Goal: Communication & Community: Ask a question

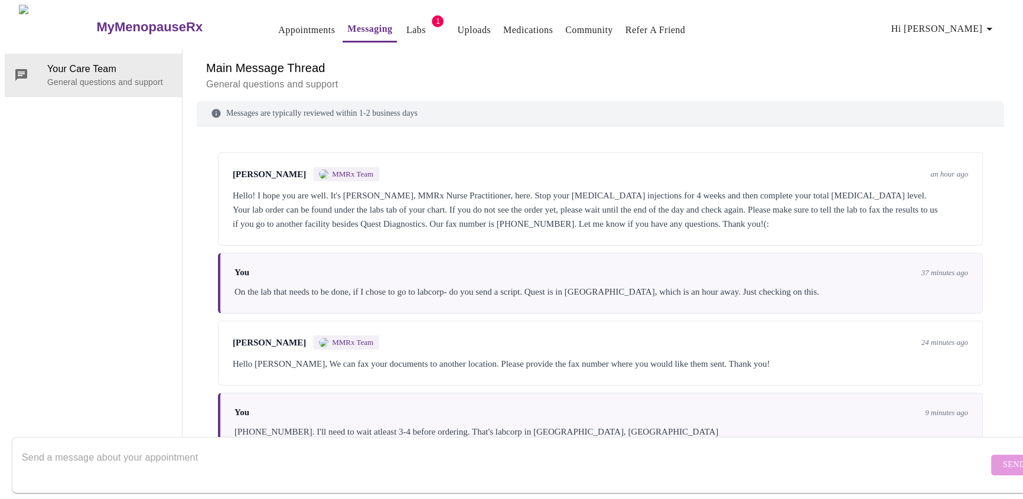
scroll to position [115, 0]
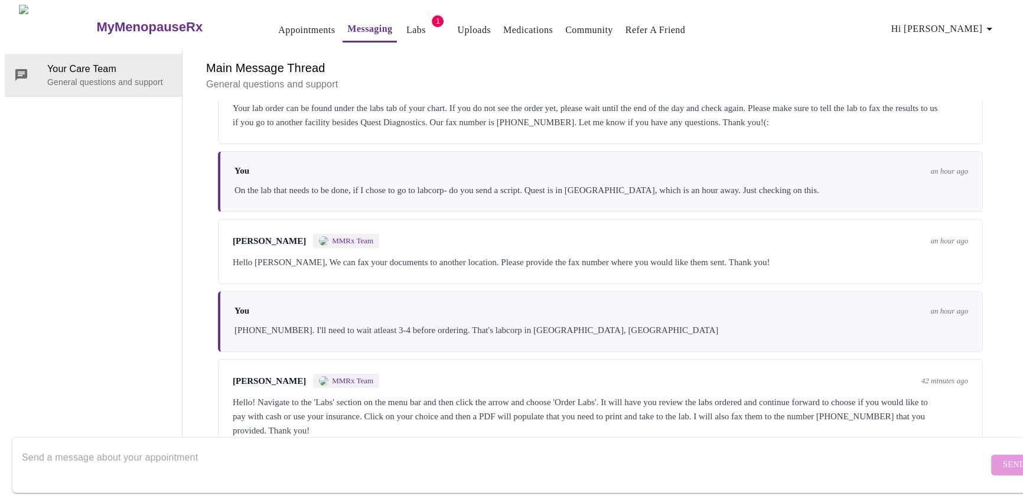
click at [608, 437] on form "Send" at bounding box center [528, 465] width 1033 height 56
click at [564, 446] on textarea "Send a message about your appointment" at bounding box center [505, 465] width 966 height 38
type textarea "A"
type textarea "Should I wait to do this until the day of the lab or should I be doing this now?"
click at [991, 455] on button "Send" at bounding box center [1014, 465] width 46 height 21
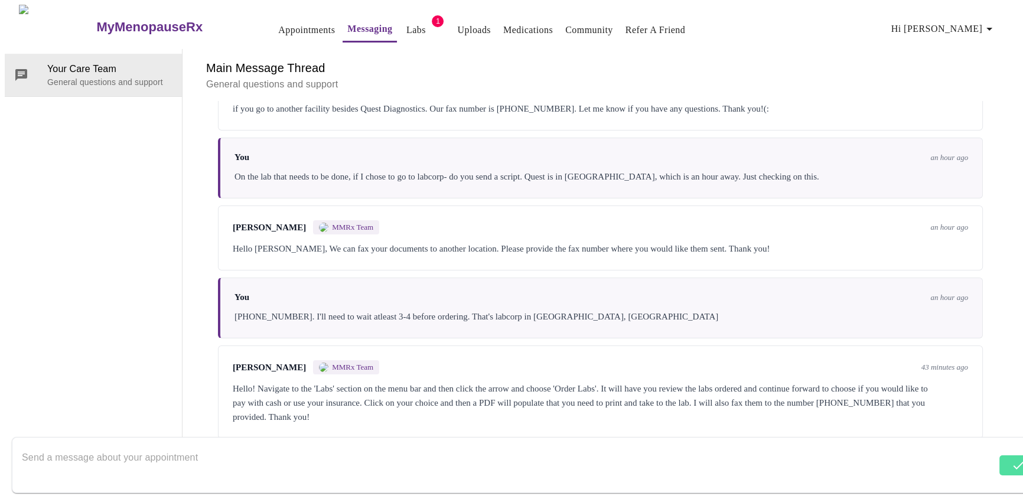
scroll to position [186, 0]
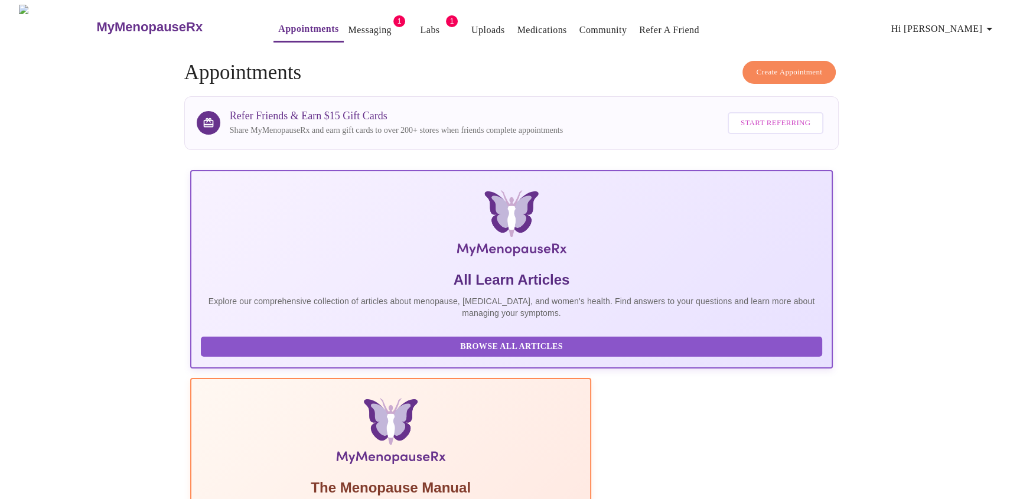
click at [348, 27] on link "Messaging" at bounding box center [369, 30] width 43 height 17
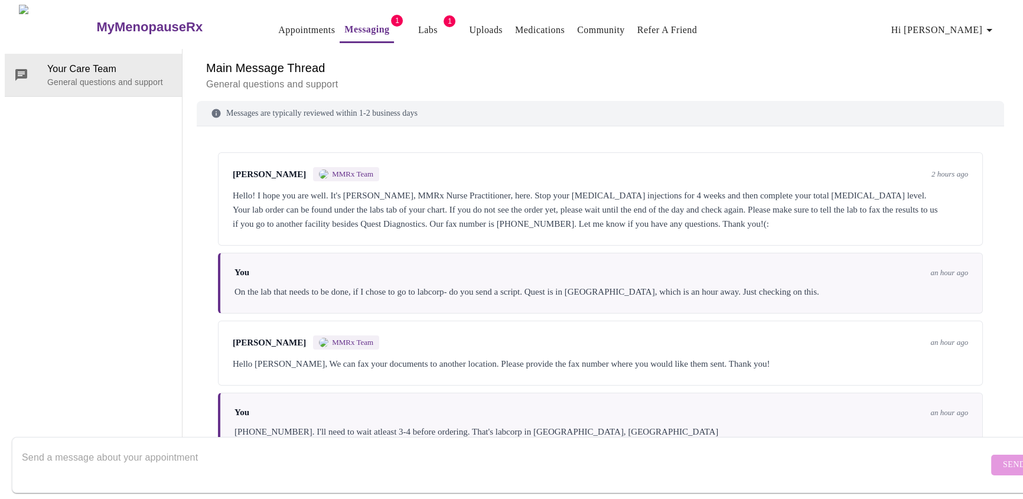
scroll to position [275, 0]
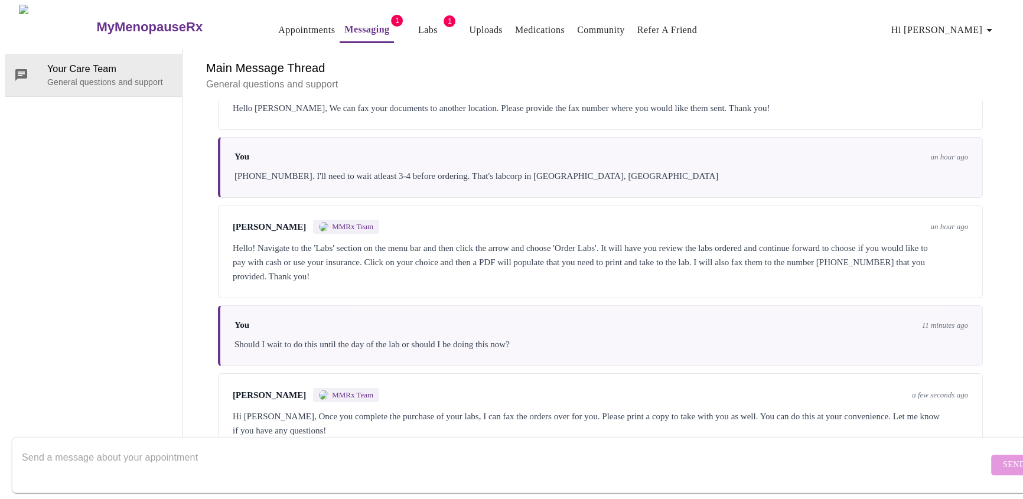
click at [262, 448] on textarea "Send a message about your appointment" at bounding box center [505, 465] width 966 height 38
type textarea "Ok, thank you. All of this is new to me."
click at [1003, 458] on span "Send" at bounding box center [1014, 465] width 22 height 15
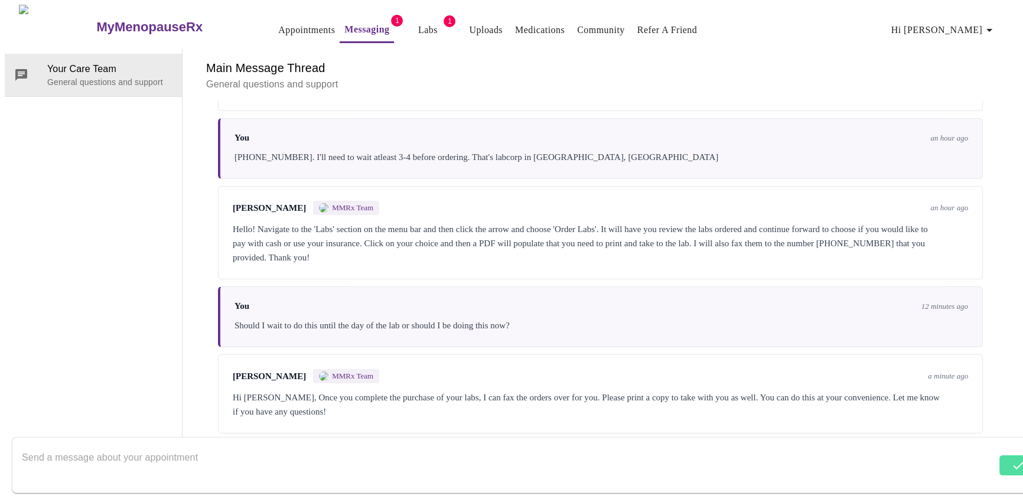
scroll to position [345, 0]
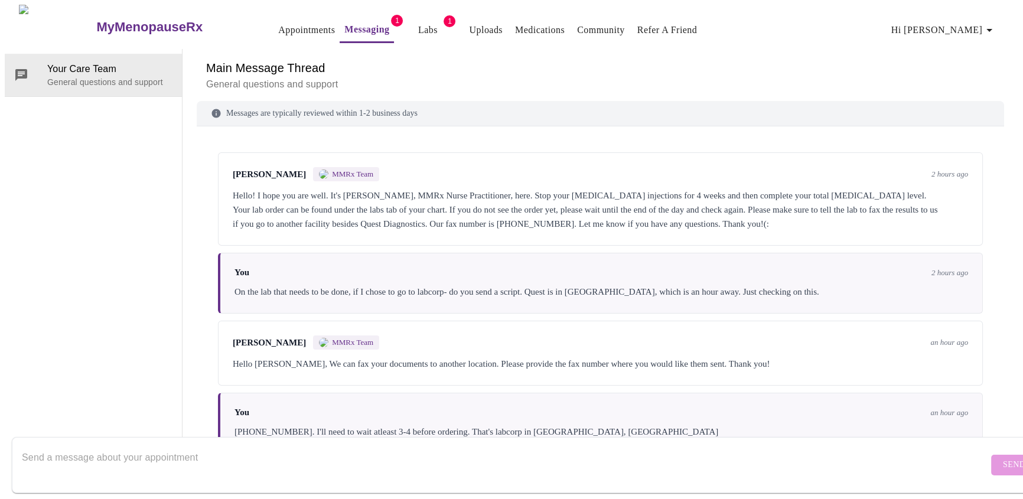
scroll to position [419, 0]
